Goal: Check status

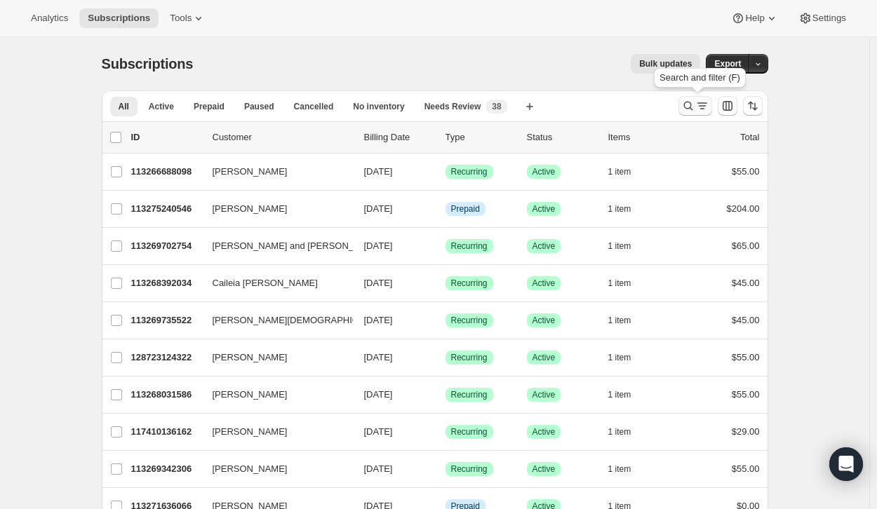
click at [700, 106] on icon "Search and filter results" at bounding box center [702, 106] width 14 height 14
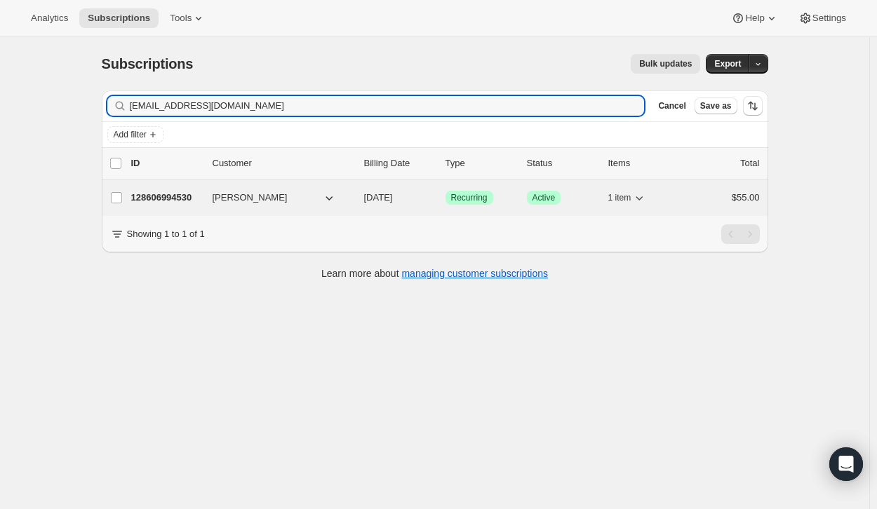
type input "[EMAIL_ADDRESS][DOMAIN_NAME]"
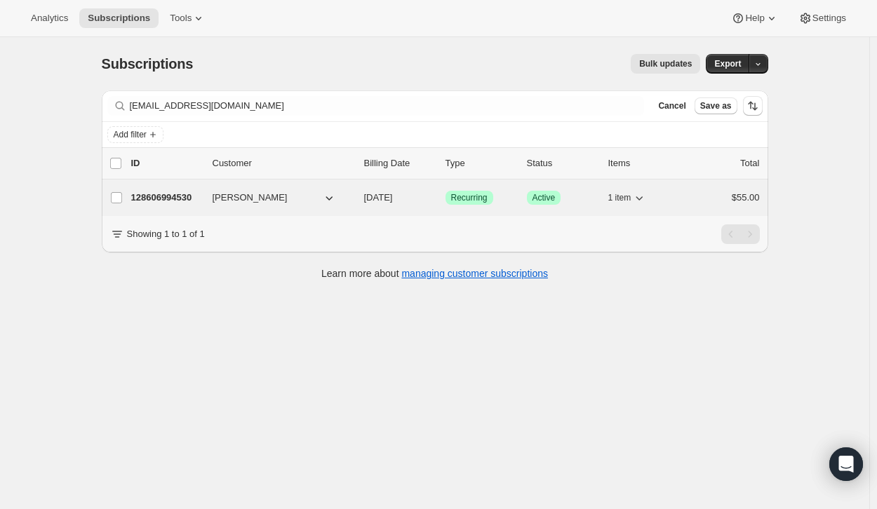
click at [171, 201] on p "128606994530" at bounding box center [166, 198] width 70 height 14
